Goal: Register for event/course

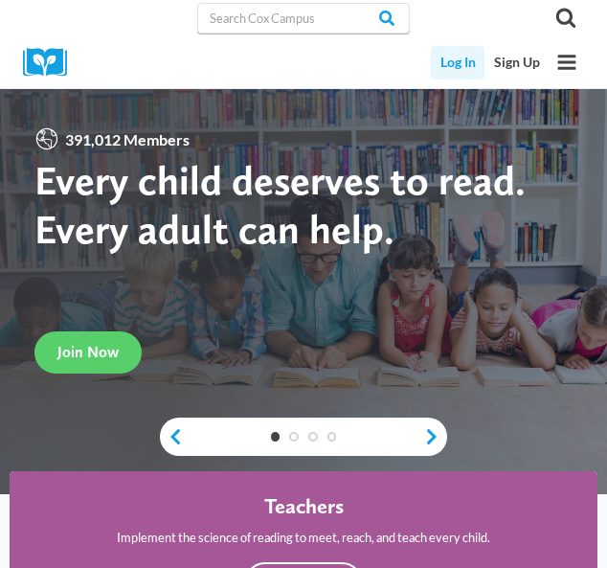
click at [461, 63] on link "Log In" at bounding box center [458, 63] width 54 height 34
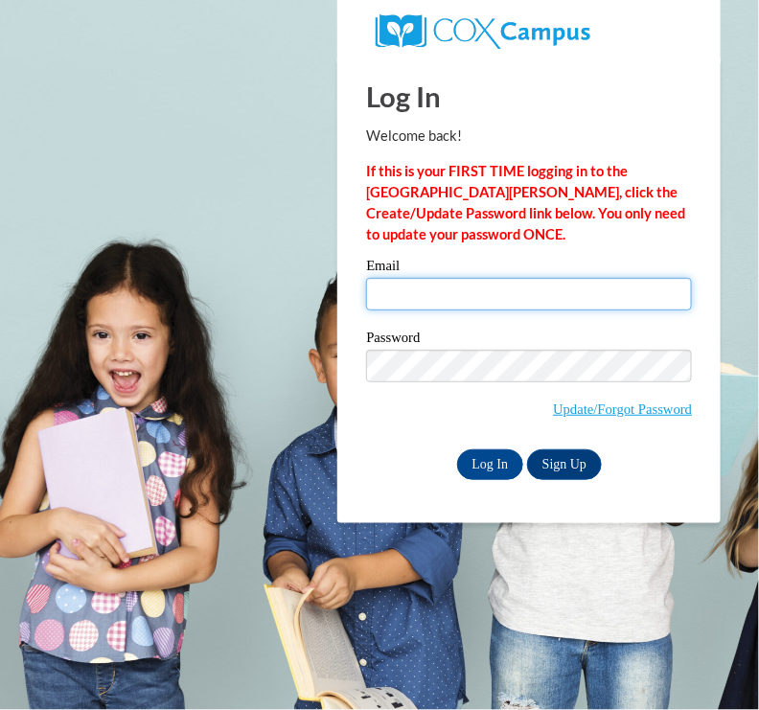
click at [546, 286] on input "Email" at bounding box center [529, 294] width 326 height 33
type input "sbowe@mtsd.k12.wi.us"
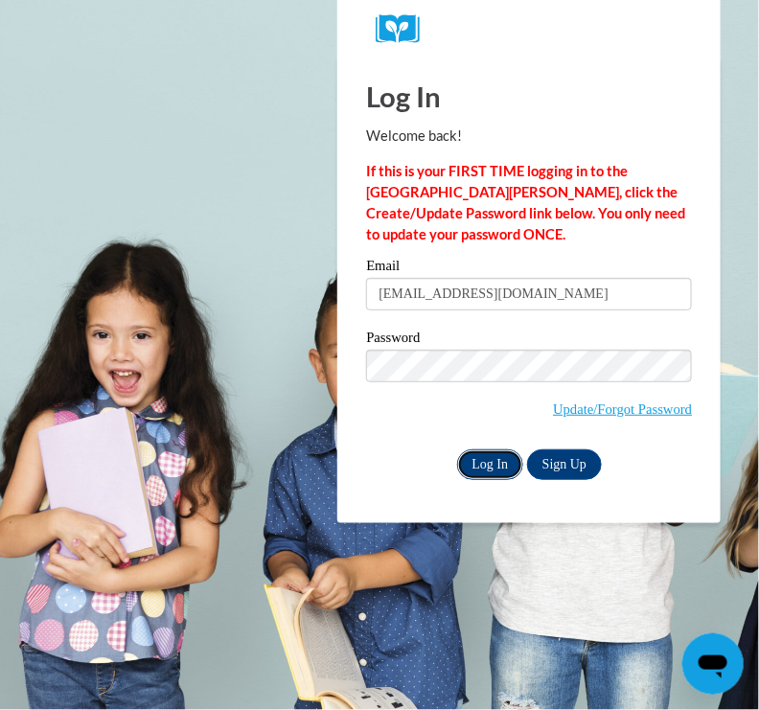
click at [503, 465] on input "Log In" at bounding box center [490, 464] width 67 height 31
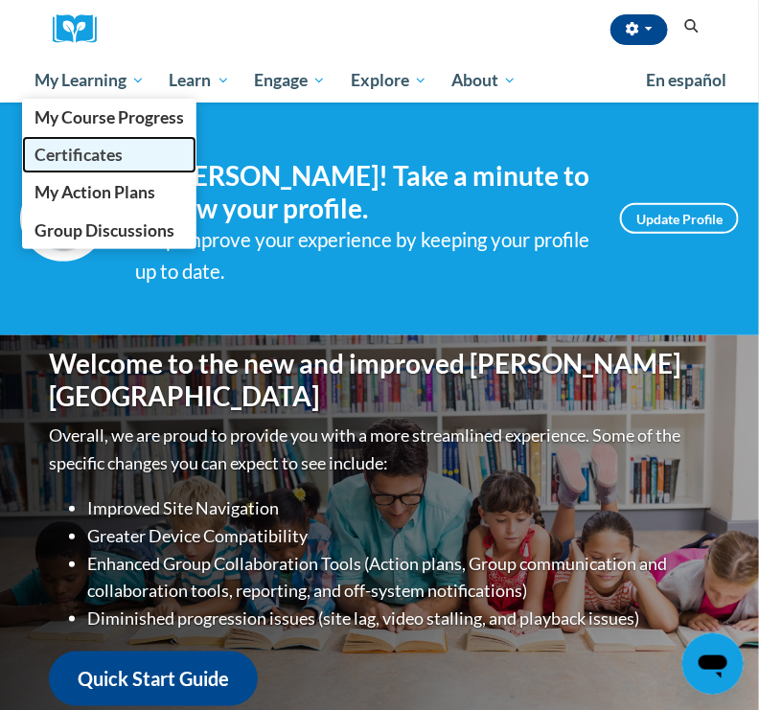
click at [80, 159] on span "Certificates" at bounding box center [78, 155] width 88 height 20
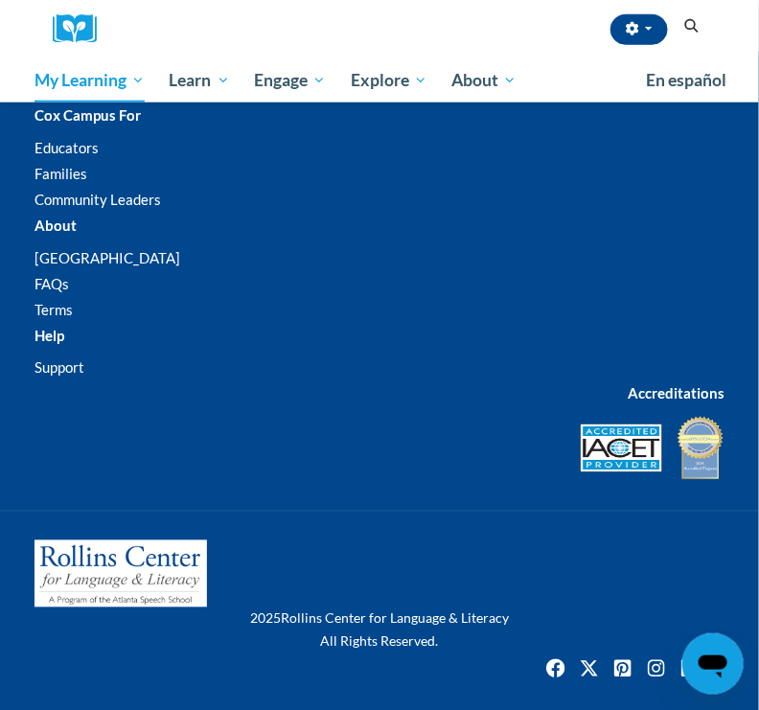
scroll to position [1908, 0]
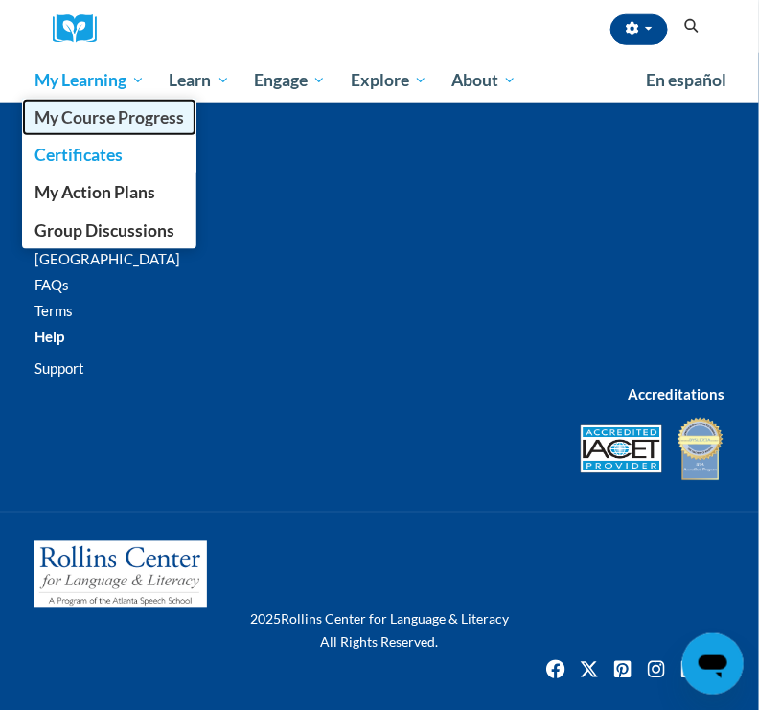
click at [115, 115] on span "My Course Progress" at bounding box center [108, 117] width 149 height 20
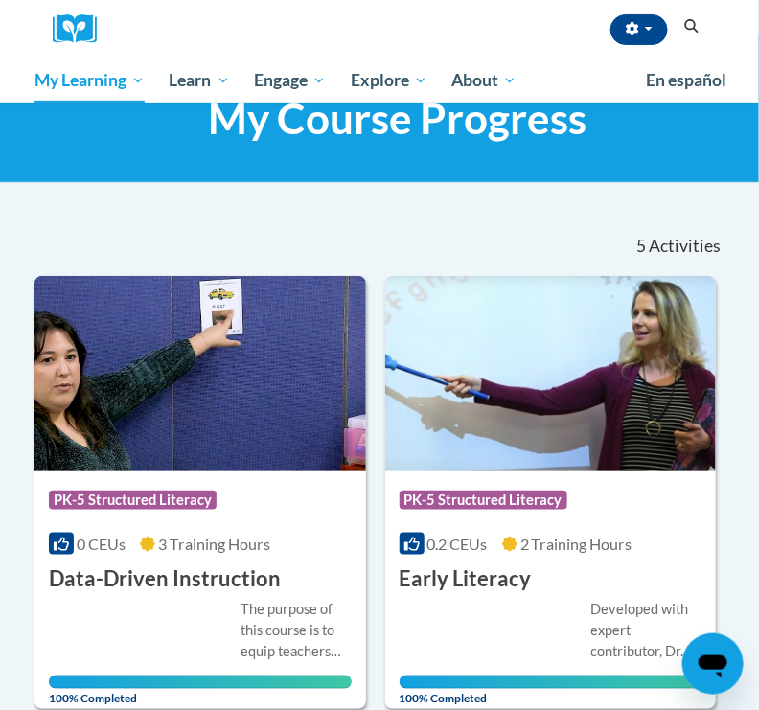
scroll to position [59, 0]
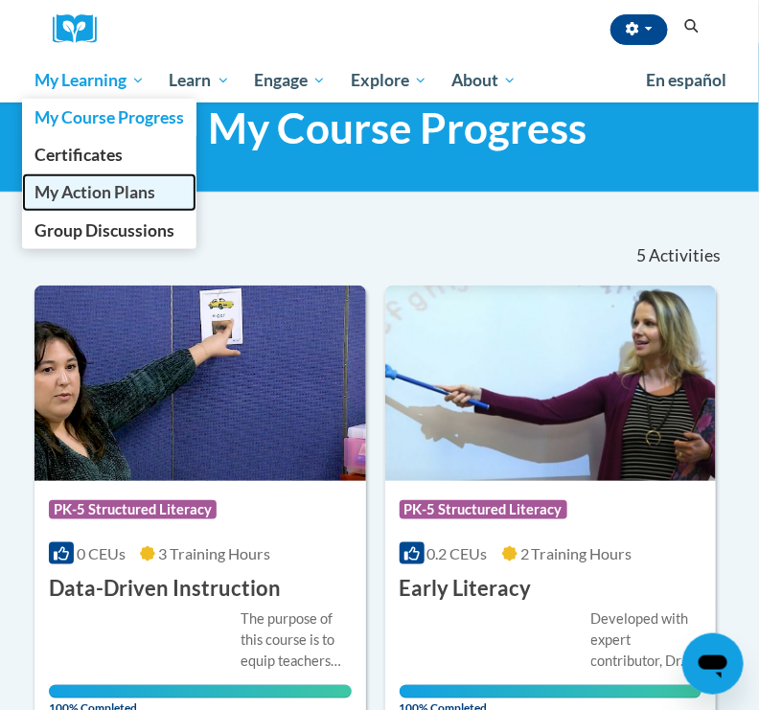
click at [100, 188] on span "My Action Plans" at bounding box center [94, 192] width 121 height 20
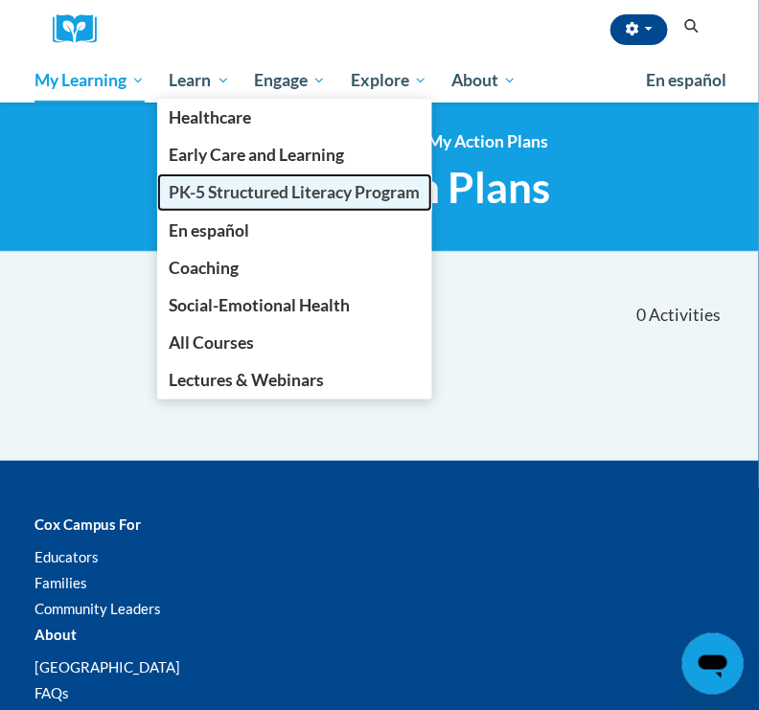
click at [226, 189] on span "PK-5 Structured Literacy Program" at bounding box center [295, 192] width 251 height 20
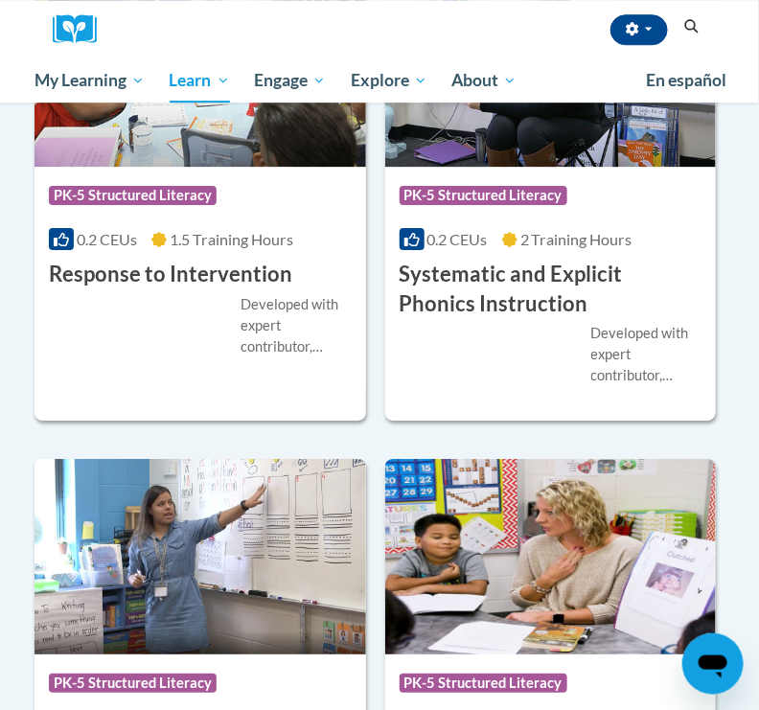
scroll to position [2686, 0]
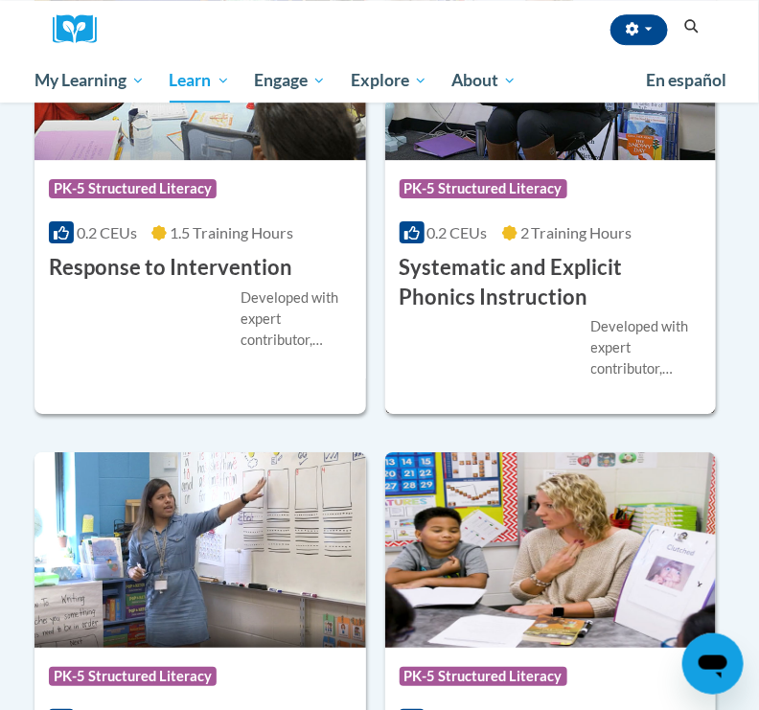
click at [490, 329] on div "Developed with expert contributor, [PERSON_NAME], Reading Teacherʹs Top Ten Too…" at bounding box center [551, 347] width 303 height 63
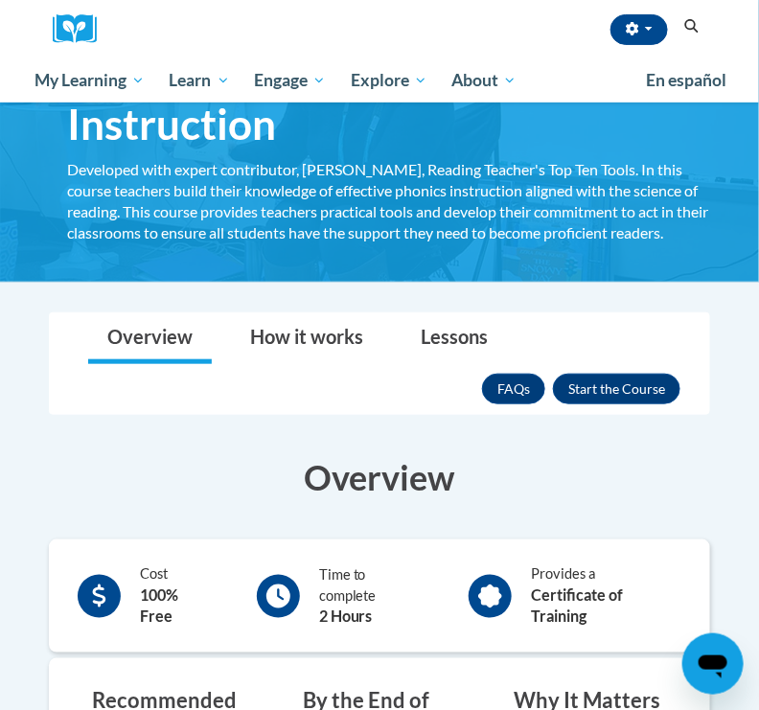
scroll to position [137, 0]
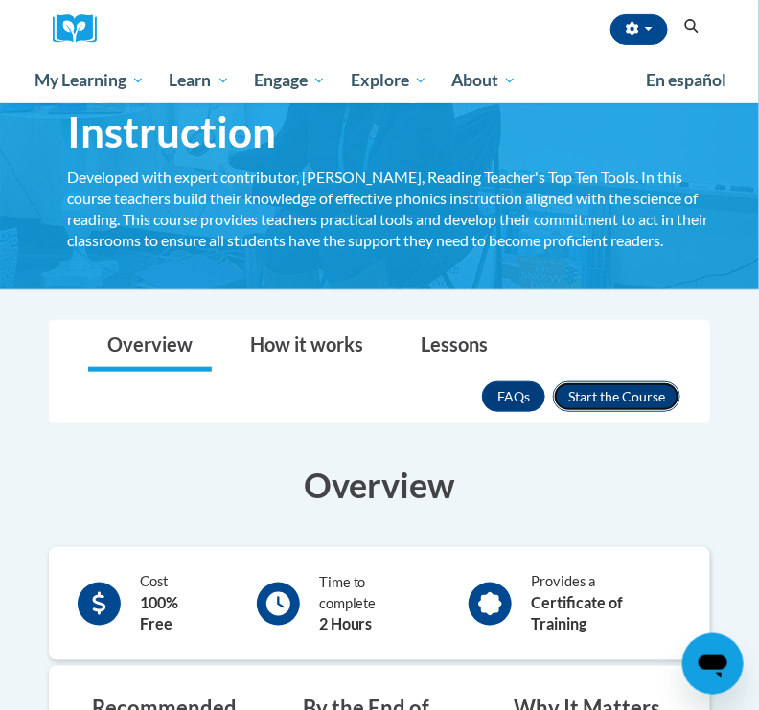
click at [614, 396] on button "Enroll" at bounding box center [616, 396] width 127 height 31
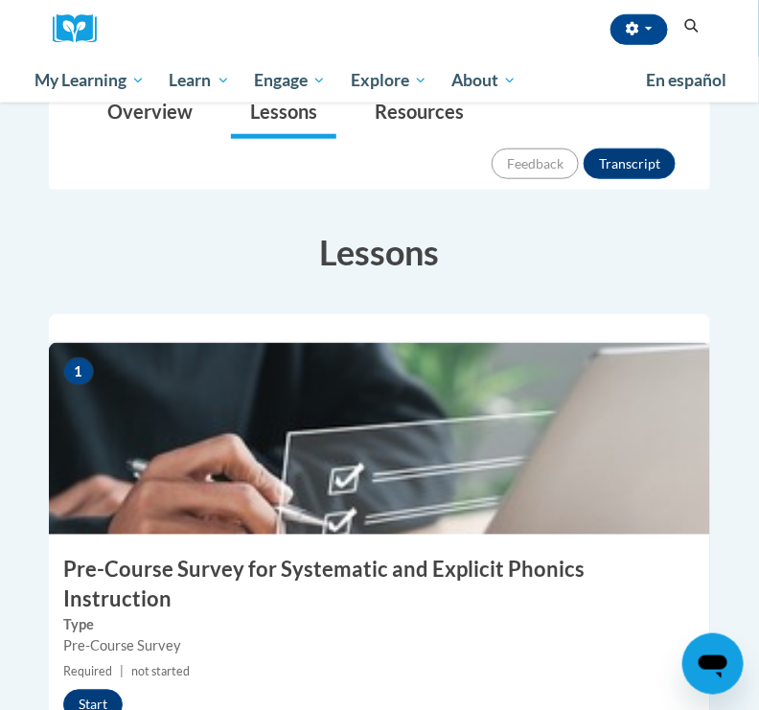
scroll to position [511, 0]
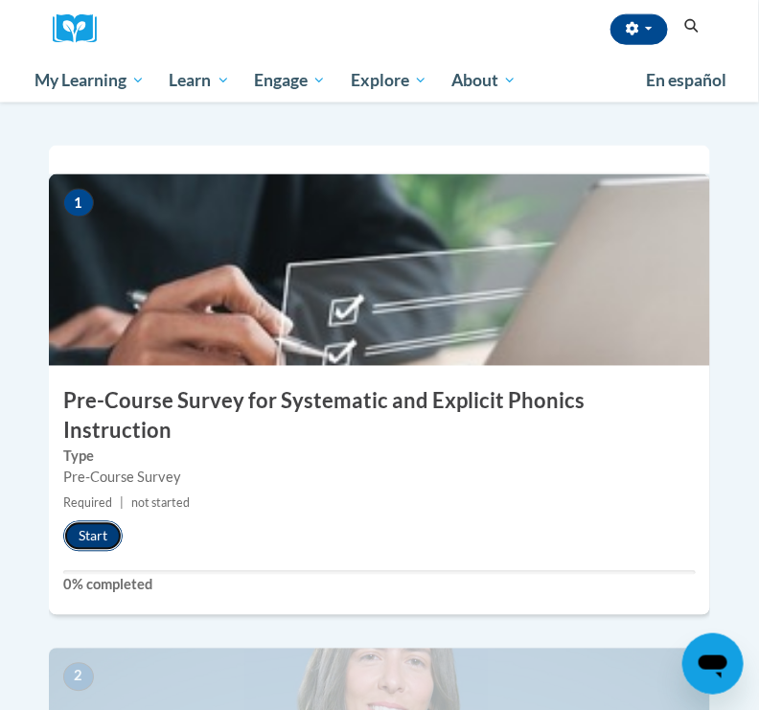
click at [103, 521] on button "Start" at bounding box center [92, 536] width 59 height 31
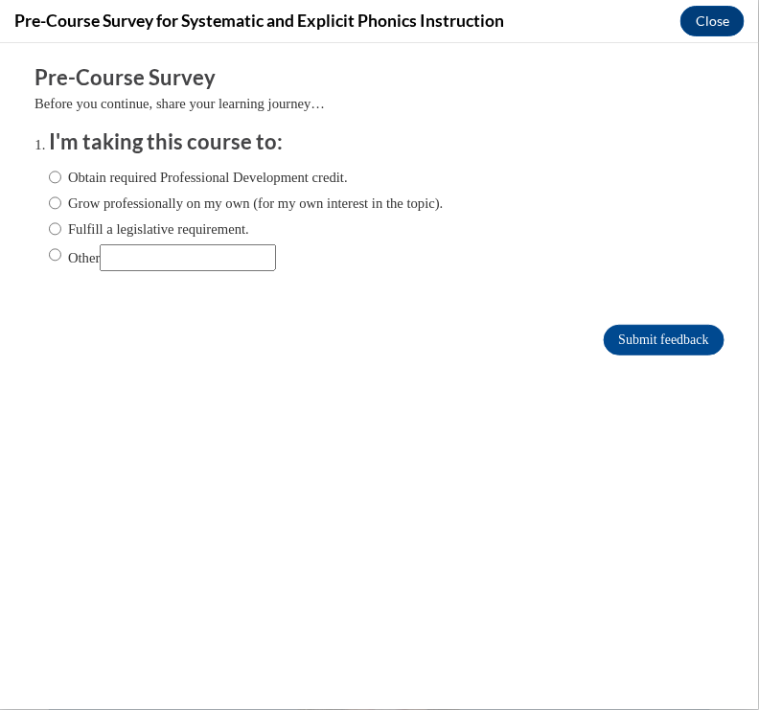
scroll to position [0, 0]
click at [129, 180] on label "Obtain required Professional Development credit." at bounding box center [198, 176] width 299 height 21
click at [61, 180] on input "Obtain required Professional Development credit." at bounding box center [55, 176] width 12 height 21
radio input "true"
click at [679, 335] on input "Submit feedback" at bounding box center [664, 339] width 121 height 31
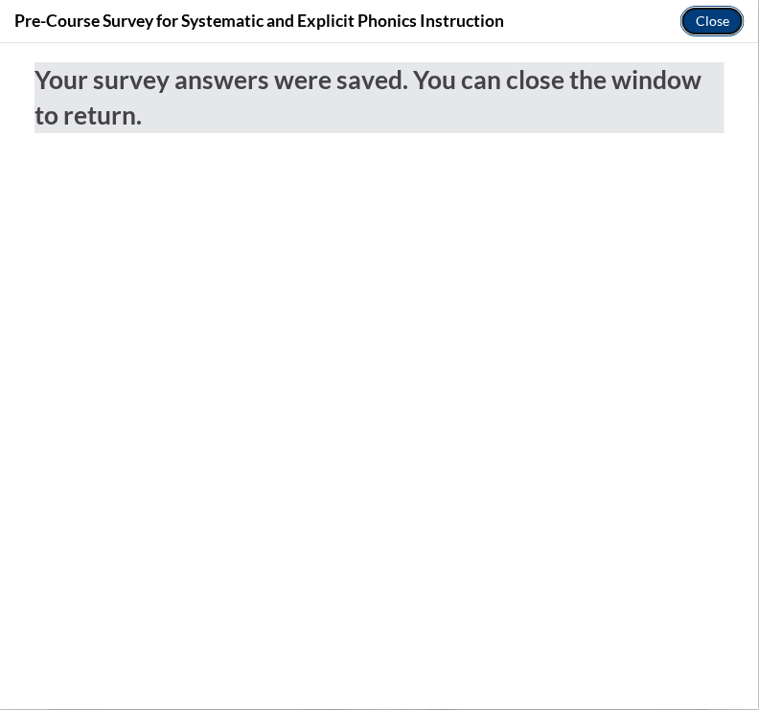
click at [723, 24] on button "Close" at bounding box center [712, 21] width 64 height 31
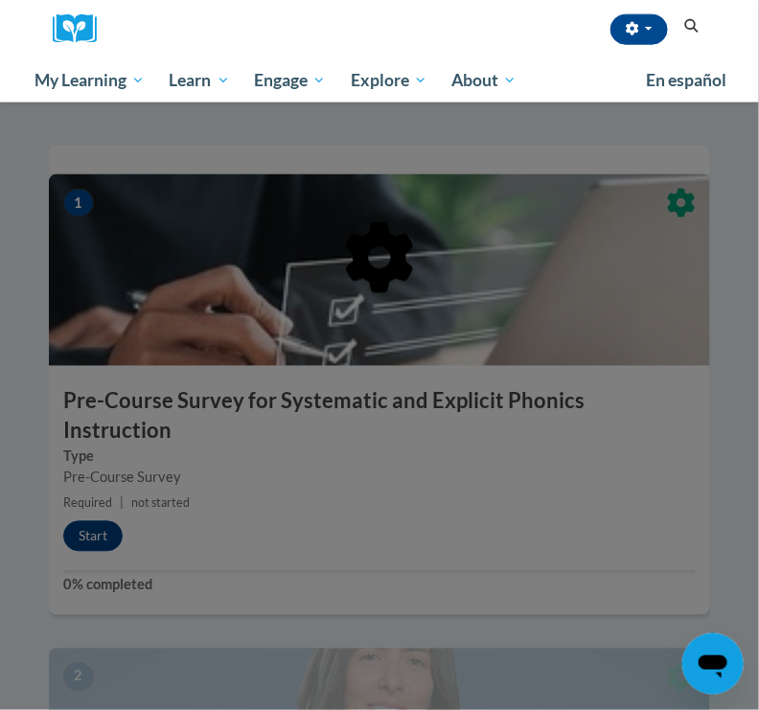
click at [373, 460] on div at bounding box center [379, 356] width 661 height 364
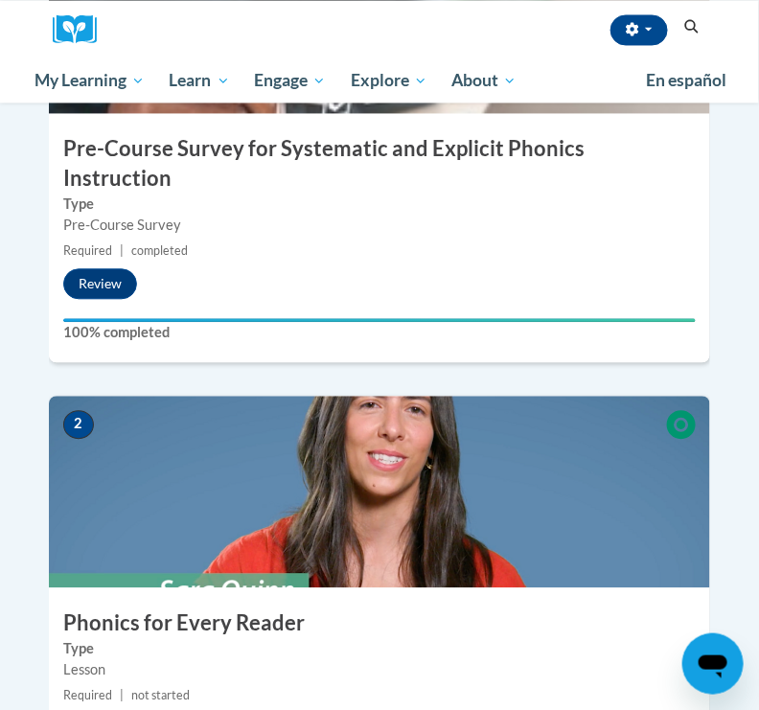
scroll to position [913, 0]
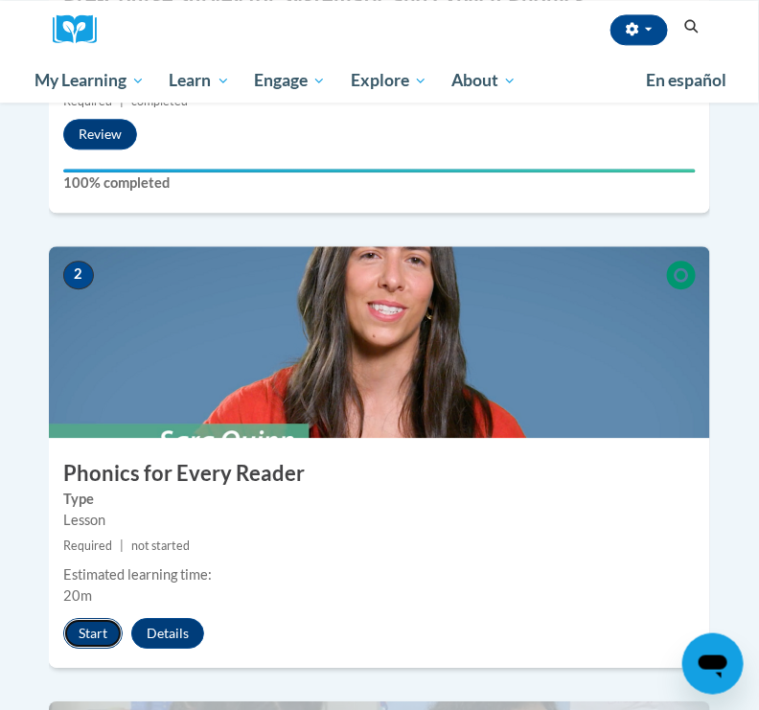
click at [80, 618] on button "Start" at bounding box center [92, 633] width 59 height 31
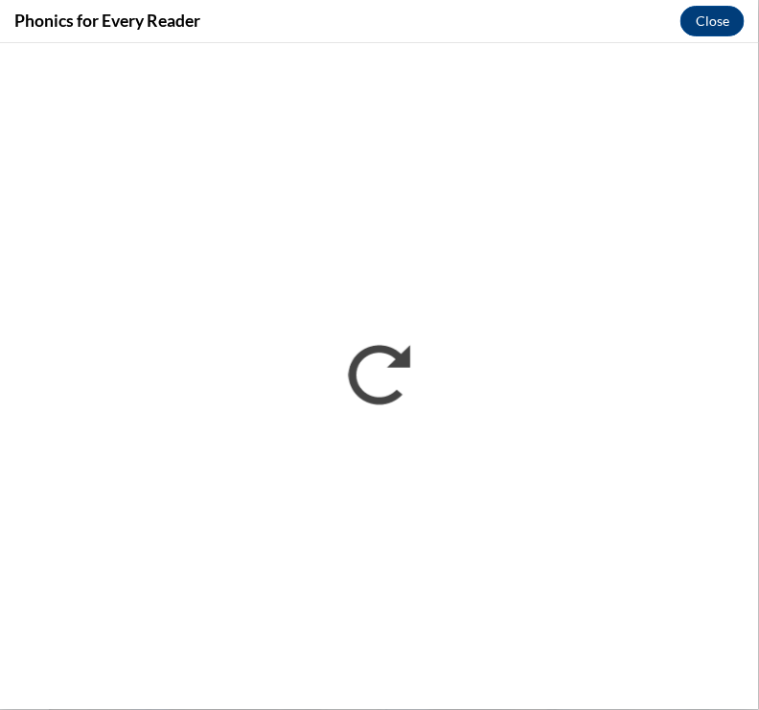
scroll to position [0, 0]
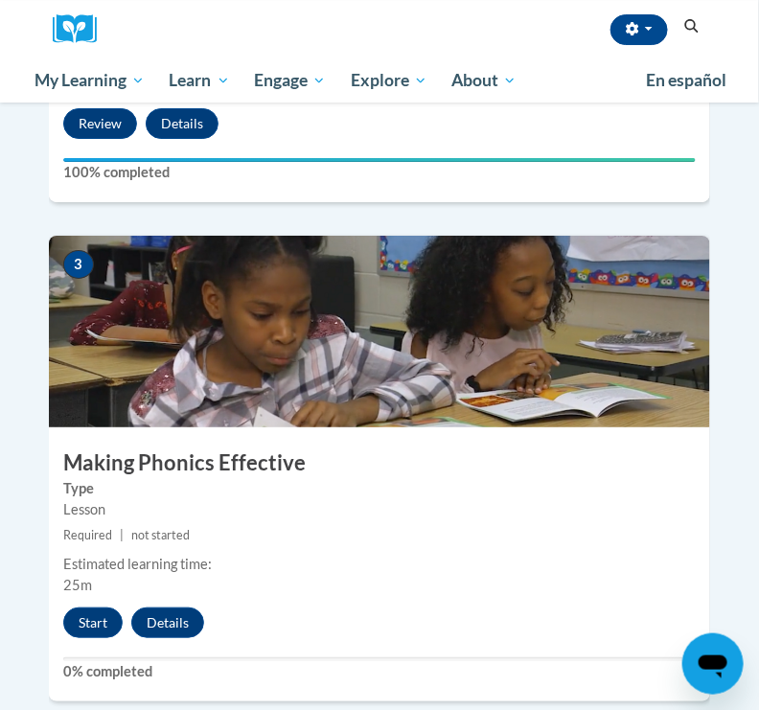
scroll to position [1425, 0]
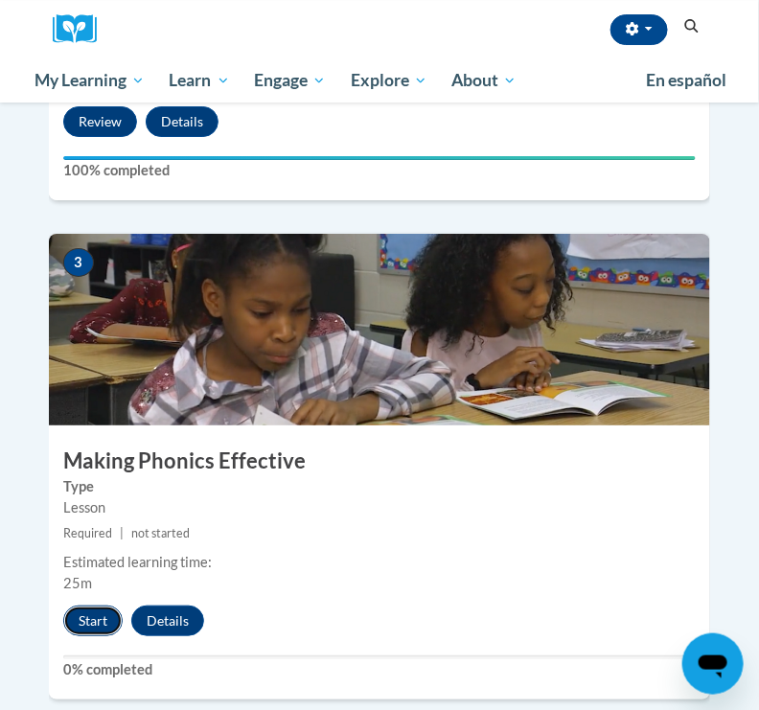
click at [101, 606] on button "Start" at bounding box center [92, 621] width 59 height 31
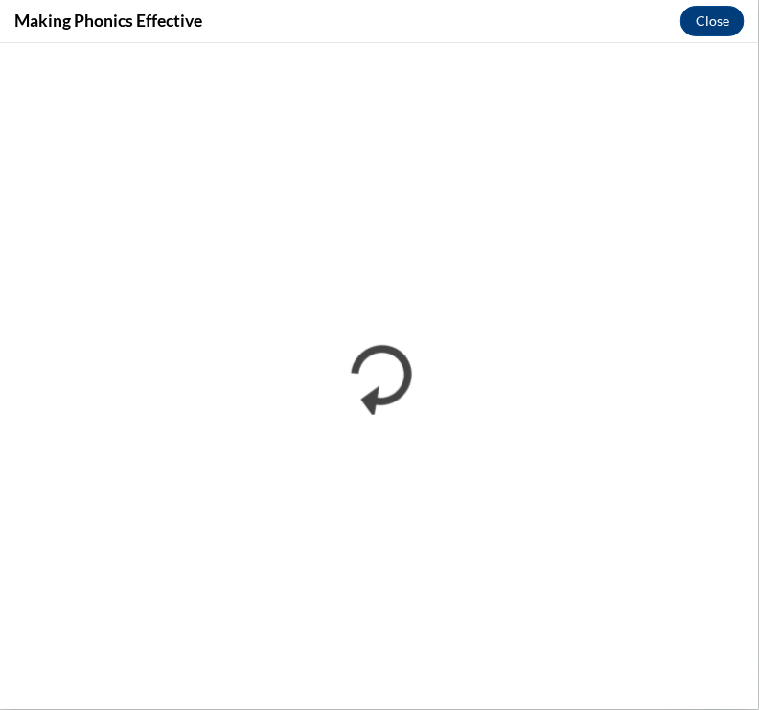
scroll to position [0, 0]
